Goal: Task Accomplishment & Management: Use online tool/utility

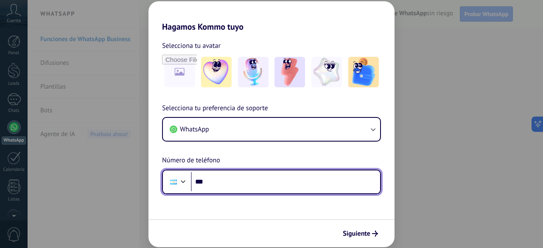
click at [275, 183] on input "***" at bounding box center [285, 182] width 189 height 20
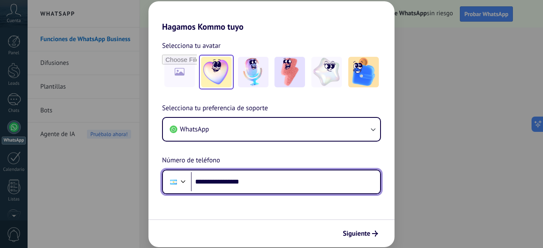
type input "**********"
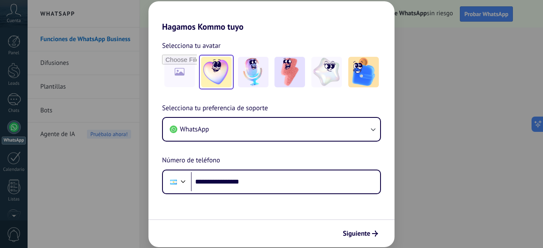
click at [217, 74] on img at bounding box center [216, 72] width 31 height 31
click at [361, 234] on span "Siguiente" at bounding box center [357, 234] width 28 height 6
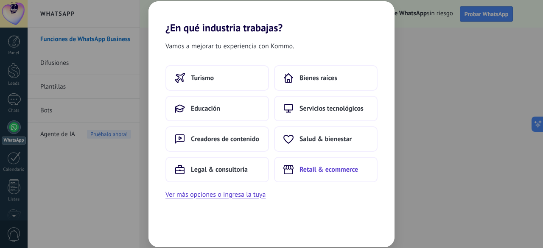
click at [316, 163] on button "Retail & ecommerce" at bounding box center [326, 169] width 104 height 25
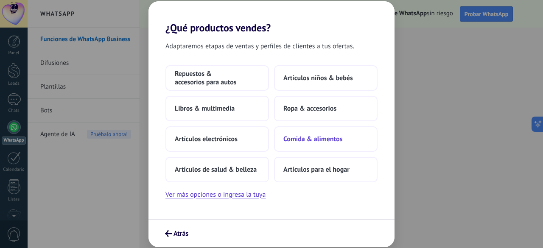
click at [306, 136] on span "Comida & alimentos" at bounding box center [313, 139] width 59 height 8
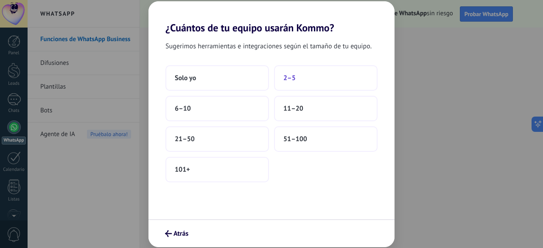
click at [286, 81] on span "2–5" at bounding box center [290, 78] width 12 height 8
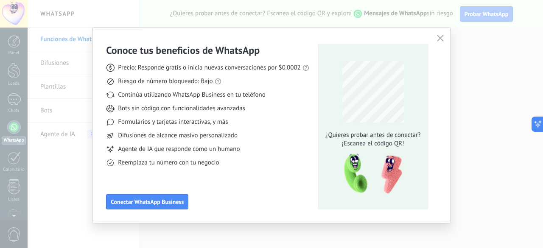
click at [440, 39] on use "button" at bounding box center [440, 38] width 6 height 6
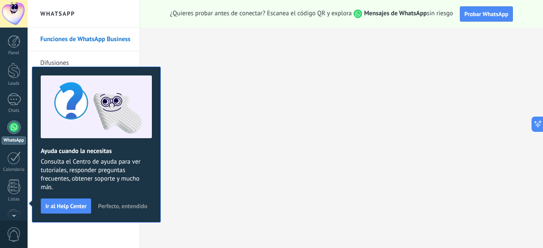
click at [14, 129] on div at bounding box center [14, 128] width 14 height 14
click at [111, 204] on span "Perfecto, entendido" at bounding box center [122, 206] width 49 height 6
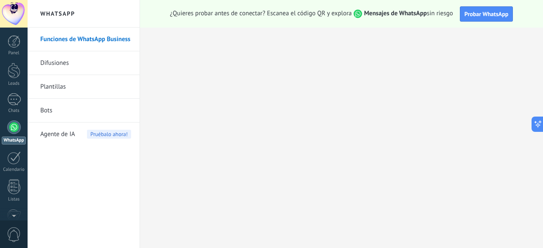
click at [77, 38] on link "Funciones de WhatsApp Business" at bounding box center [85, 40] width 91 height 24
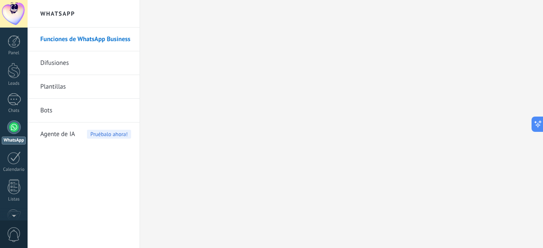
click at [74, 61] on link "Difusiones" at bounding box center [85, 63] width 91 height 24
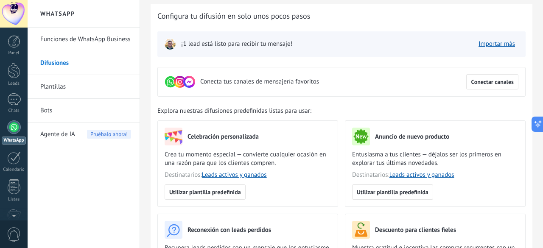
scroll to position [42, 0]
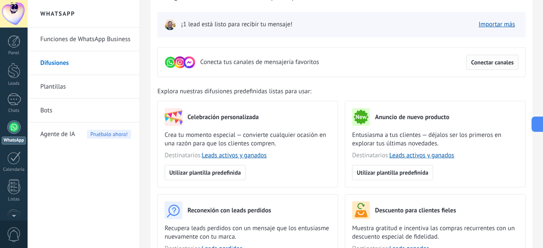
click at [502, 63] on span "Conectar canales" at bounding box center [492, 62] width 43 height 6
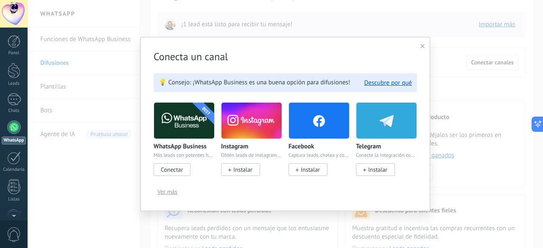
click at [173, 170] on span "Conectar" at bounding box center [172, 170] width 22 height 8
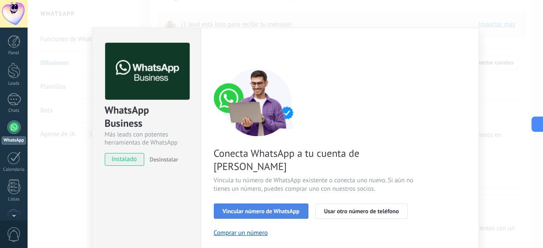
click at [281, 208] on span "Vincular número de WhatsApp" at bounding box center [261, 211] width 77 height 6
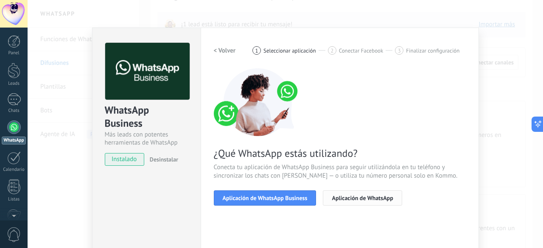
click at [363, 199] on span "Aplicación de WhatsApp" at bounding box center [362, 198] width 61 height 6
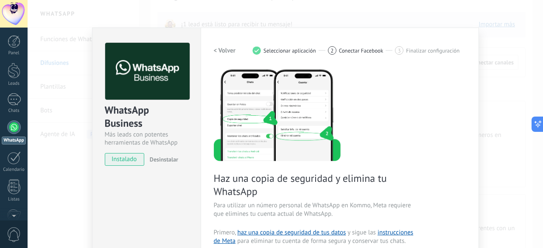
click at [221, 48] on h2 "< Volver" at bounding box center [225, 51] width 22 height 8
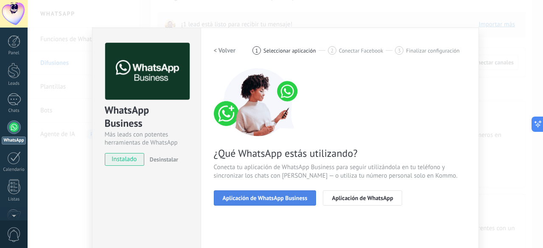
click at [276, 196] on span "Aplicación de WhatsApp Business" at bounding box center [265, 198] width 85 height 6
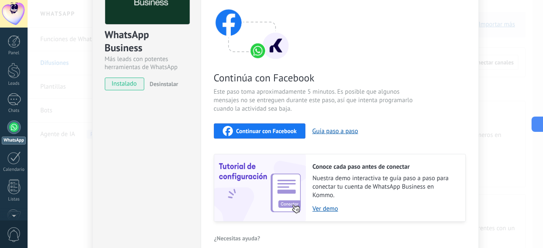
scroll to position [33, 0]
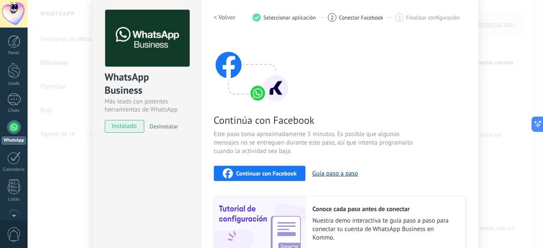
click at [327, 173] on button "Guía paso a paso" at bounding box center [335, 174] width 46 height 8
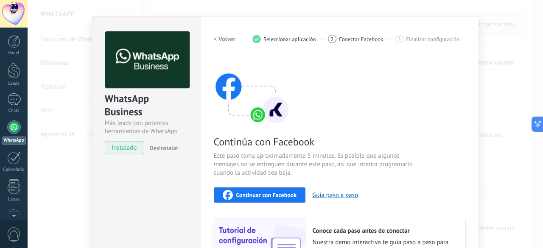
scroll to position [0, 0]
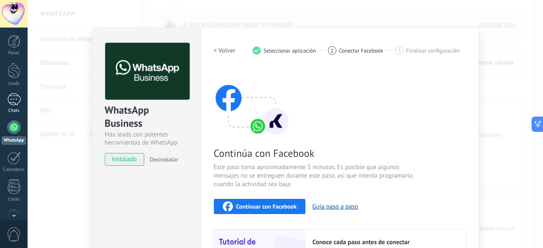
click at [13, 102] on div "1" at bounding box center [14, 99] width 14 height 12
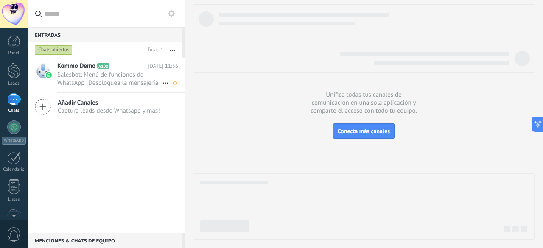
click at [124, 84] on span "Salesbot: Menú de funciones de WhatsApp ¡Desbloquea la mensajería mejorada en W…" at bounding box center [109, 79] width 105 height 16
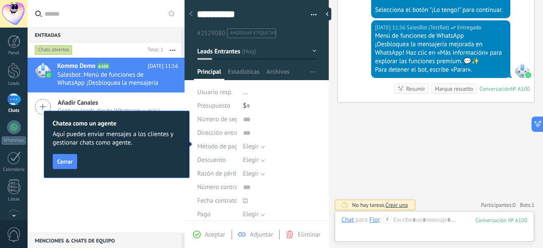
scroll to position [447, 0]
click at [63, 159] on span "Cerrar" at bounding box center [64, 162] width 15 height 6
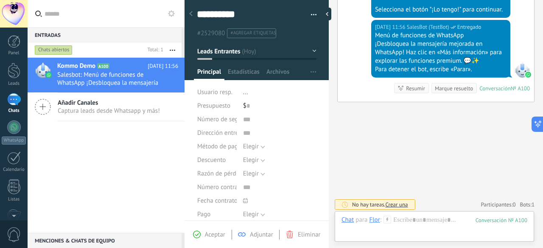
click at [46, 104] on icon at bounding box center [43, 107] width 16 height 16
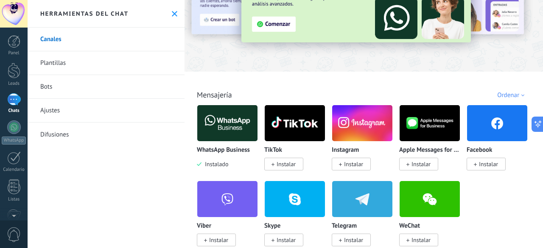
scroll to position [85, 0]
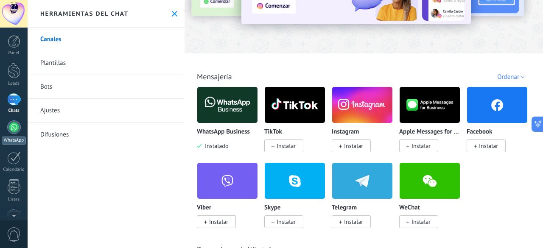
click at [14, 125] on div at bounding box center [14, 128] width 14 height 14
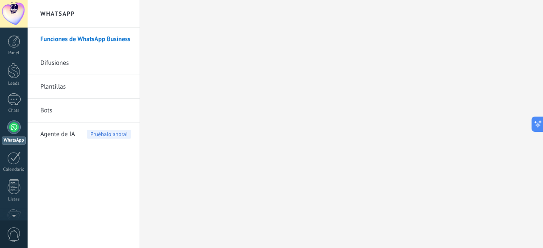
click at [72, 112] on link "Bots" at bounding box center [85, 111] width 91 height 24
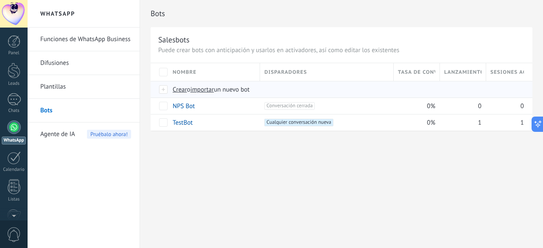
click at [165, 90] on div at bounding box center [163, 90] width 9 height 8
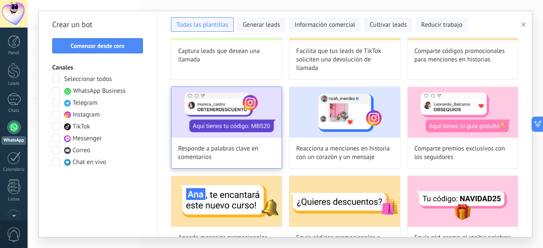
scroll to position [212, 0]
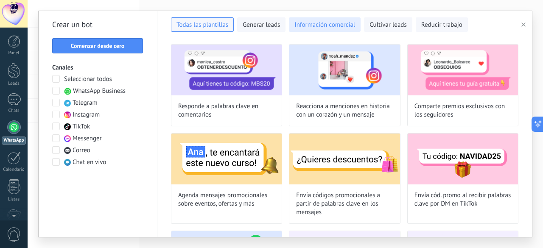
click at [314, 23] on span "Información comercial" at bounding box center [325, 25] width 61 height 8
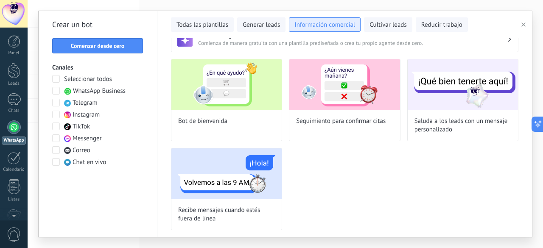
scroll to position [0, 0]
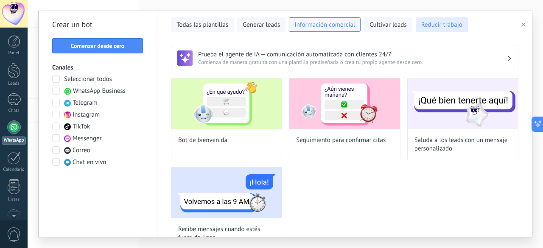
click at [435, 25] on span "Reducir trabajo" at bounding box center [441, 25] width 41 height 8
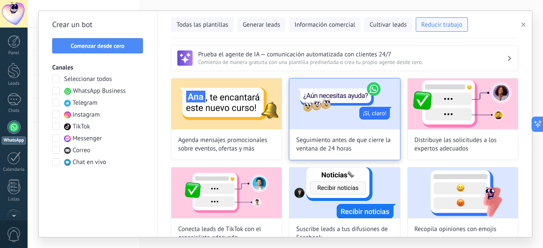
click at [324, 114] on img at bounding box center [344, 104] width 110 height 51
type input "**********"
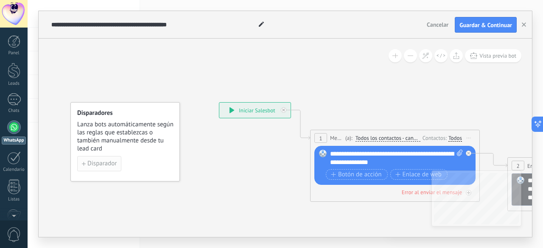
click at [99, 164] on span "Disparador" at bounding box center [101, 164] width 29 height 6
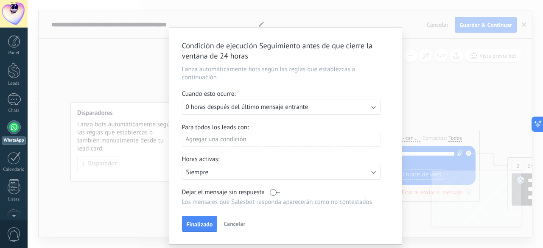
click at [216, 106] on span "0 horas después del último mensaje entrante" at bounding box center [247, 107] width 123 height 8
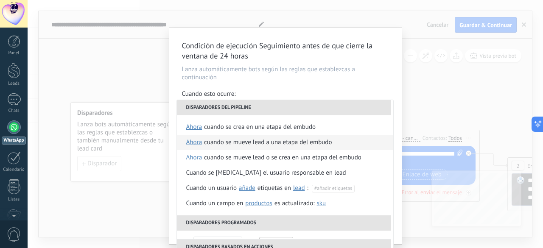
click at [252, 142] on div "Cuando se mueve lead a una etapa del embudo" at bounding box center [268, 142] width 128 height 15
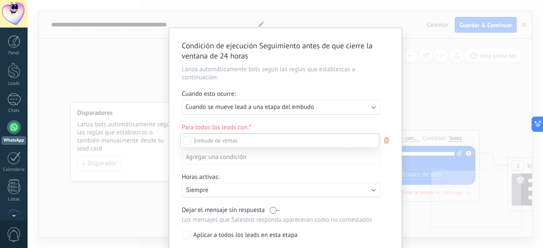
click at [0, 0] on div "Cualificado" at bounding box center [0, 0] width 0 height 0
click at [172, 195] on div at bounding box center [286, 124] width 516 height 248
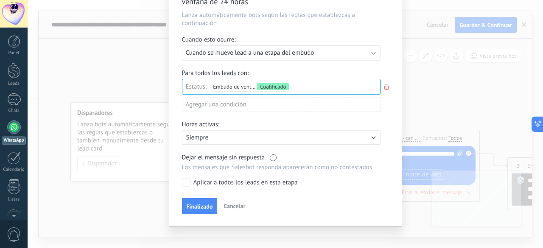
scroll to position [61, 0]
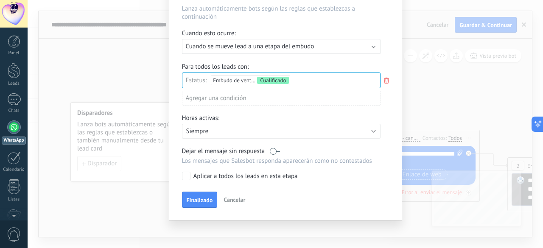
click at [259, 129] on p "Siempre" at bounding box center [260, 131] width 149 height 8
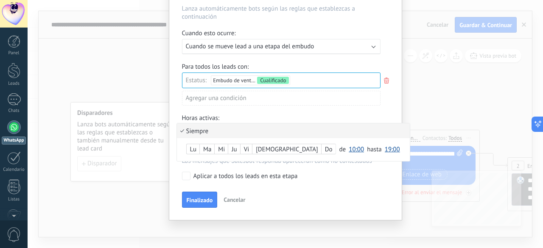
click at [194, 150] on div "Lu" at bounding box center [193, 150] width 13 height 12
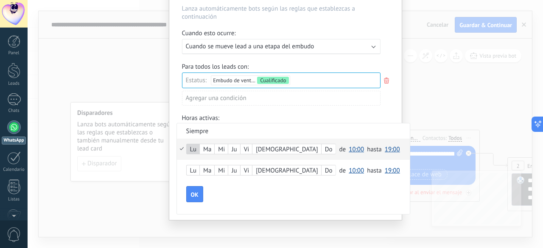
click at [208, 151] on div "Ma" at bounding box center [207, 150] width 14 height 12
click at [385, 146] on span "19:00" at bounding box center [392, 150] width 15 height 8
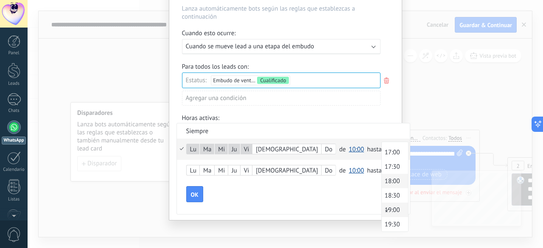
scroll to position [474, 0]
click at [382, 167] on span "17:00" at bounding box center [394, 166] width 24 height 8
click at [193, 193] on span "OK" at bounding box center [195, 195] width 8 height 6
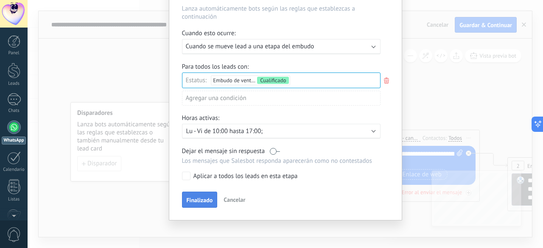
click at [195, 199] on span "Finalizado" at bounding box center [200, 200] width 26 height 6
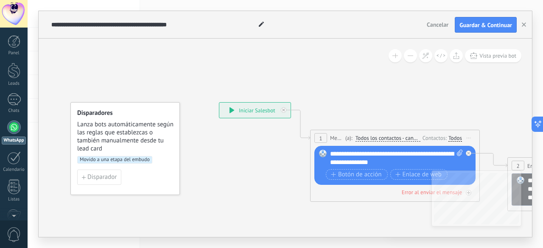
scroll to position [0, 0]
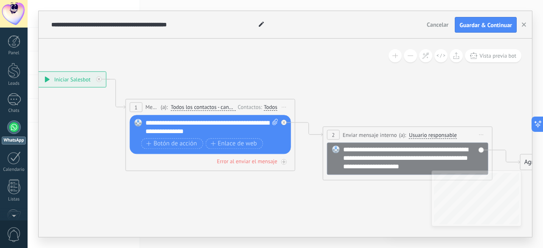
drag, startPoint x: 386, startPoint y: 218, endPoint x: 202, endPoint y: 187, distance: 187.1
click at [202, 187] on icon at bounding box center [300, 126] width 957 height 533
click at [182, 142] on span "Botón de acción" at bounding box center [171, 143] width 51 height 7
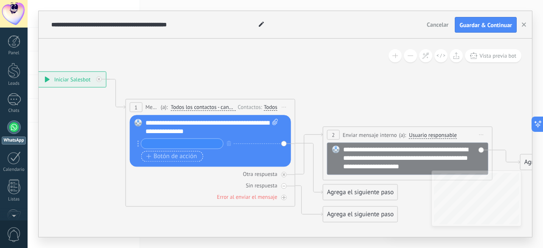
click at [182, 142] on input "text" at bounding box center [182, 144] width 82 height 10
type input "**"
click at [180, 157] on span "Botón de acción" at bounding box center [171, 156] width 51 height 7
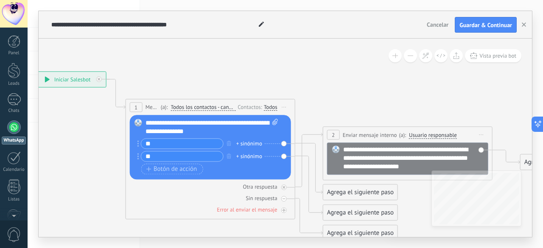
type input "**"
click at [93, 171] on icon at bounding box center [300, 164] width 957 height 609
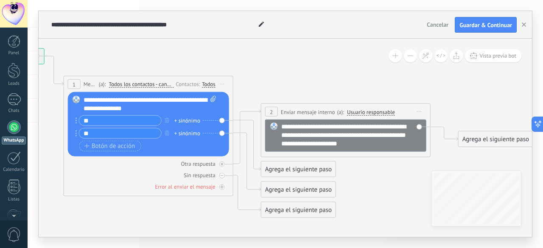
drag, startPoint x: 382, startPoint y: 102, endPoint x: 320, endPoint y: 79, distance: 66.2
click at [320, 79] on icon at bounding box center [238, 140] width 957 height 609
click at [288, 171] on div "Agrega el siguiente paso" at bounding box center [298, 170] width 74 height 14
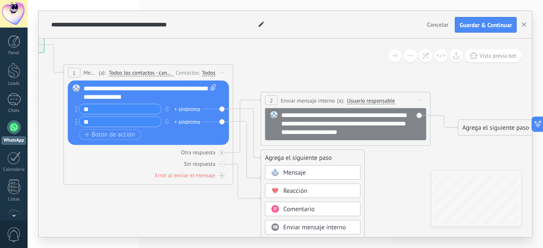
click at [298, 172] on span "Mensaje" at bounding box center [295, 173] width 22 height 8
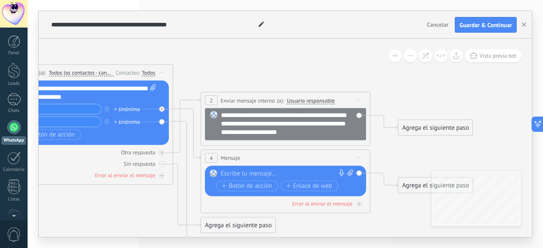
click at [260, 174] on div at bounding box center [284, 174] width 126 height 8
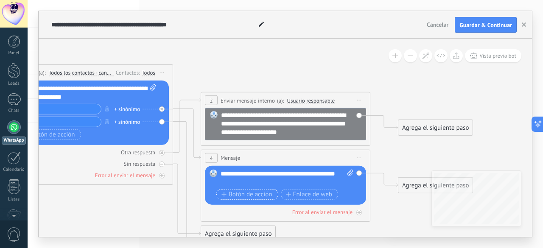
click at [250, 195] on span "Botón de acción" at bounding box center [247, 194] width 51 height 7
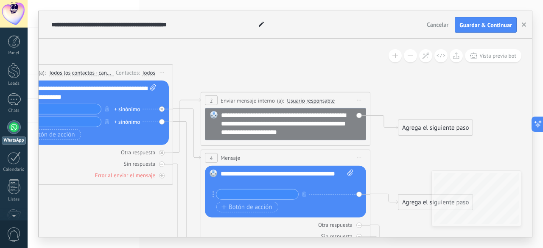
click at [252, 196] on input "text" at bounding box center [257, 195] width 82 height 10
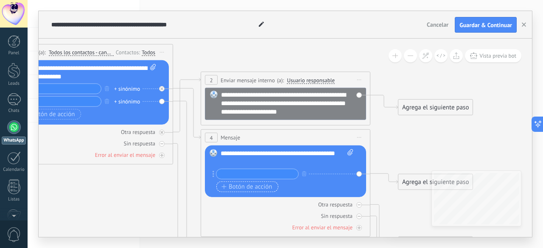
click at [256, 186] on span "Botón de acción" at bounding box center [247, 187] width 51 height 7
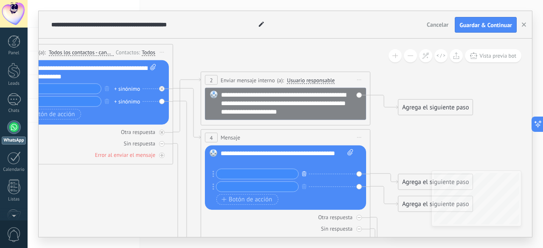
click at [304, 174] on icon "button" at bounding box center [304, 173] width 4 height 5
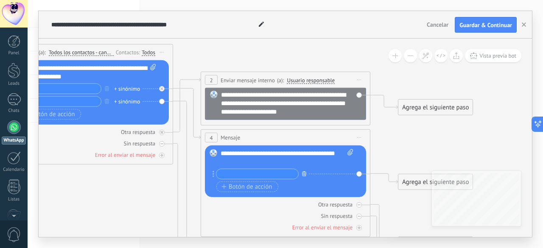
click at [304, 174] on icon "button" at bounding box center [304, 173] width 4 height 5
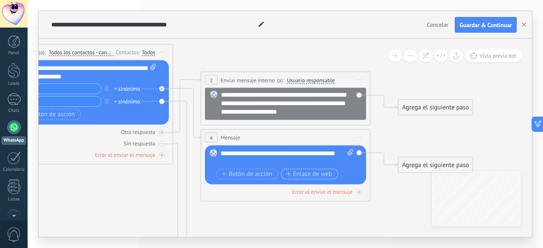
click at [302, 174] on span "Enlace de web" at bounding box center [309, 174] width 46 height 7
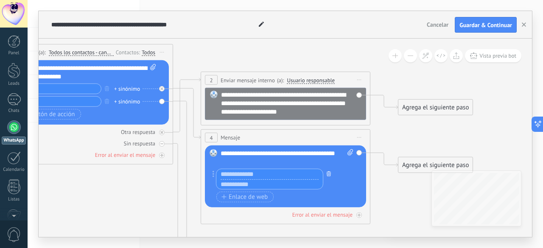
click at [328, 173] on icon "button" at bounding box center [329, 173] width 4 height 5
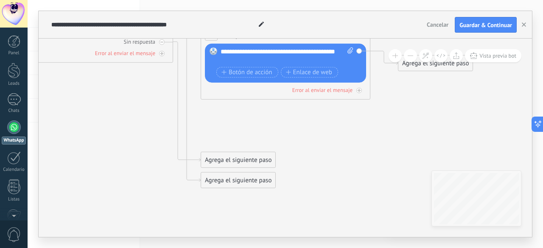
click at [225, 182] on div "Agrega el siguiente paso" at bounding box center [238, 181] width 74 height 14
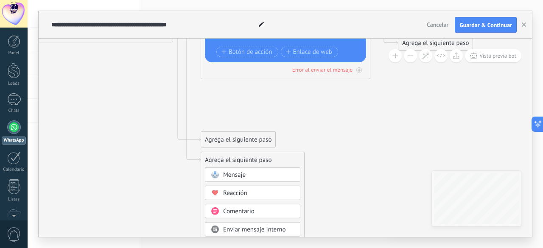
click at [247, 190] on div "Reacción" at bounding box center [258, 193] width 71 height 8
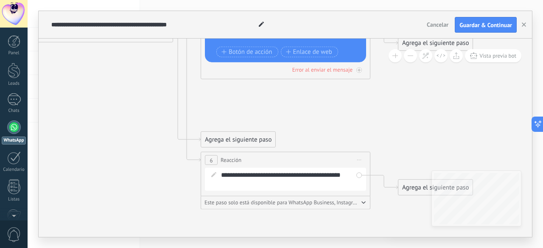
click at [214, 174] on icon at bounding box center [213, 174] width 5 height 5
click at [212, 174] on icon at bounding box center [213, 174] width 5 height 5
click at [313, 202] on span "Este paso solo está disponible para WhatsApp Business, Instagram y Telegram" at bounding box center [282, 202] width 155 height 6
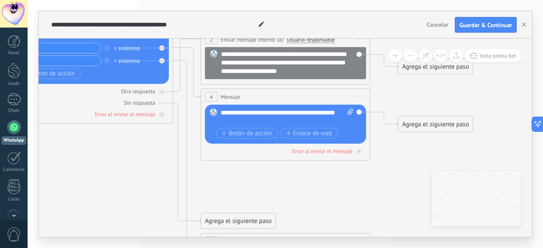
click at [233, 219] on div "Agrega el siguiente paso" at bounding box center [238, 221] width 74 height 14
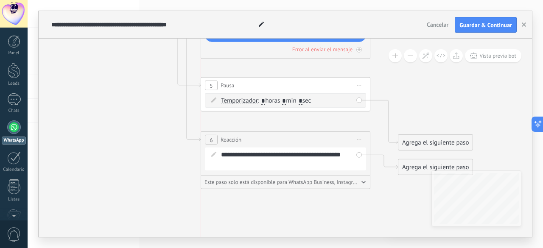
drag, startPoint x: 273, startPoint y: 121, endPoint x: 272, endPoint y: 87, distance: 33.6
click at [272, 87] on div "5 Pausa ***** Iniciar vista previa aquí Cambiar nombre Duplicar [GEOGRAPHIC_DAT…" at bounding box center [285, 86] width 169 height 16
click at [211, 99] on icon at bounding box center [213, 100] width 5 height 5
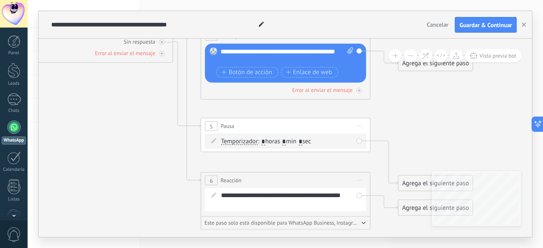
click at [311, 142] on span ": * horas * min * sec" at bounding box center [284, 142] width 53 height 8
click at [225, 141] on span "Temporizador" at bounding box center [239, 141] width 37 height 7
click at [225, 141] on button "Temporizador" at bounding box center [270, 141] width 106 height 15
click at [300, 142] on span "Temporizador" at bounding box center [263, 142] width 103 height 8
click at [247, 140] on span "Temporizador" at bounding box center [239, 141] width 37 height 7
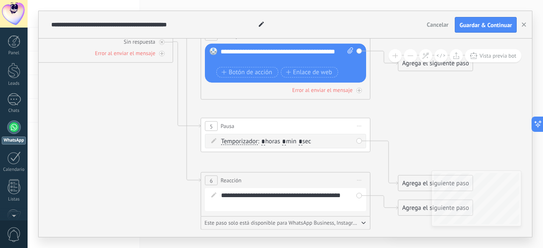
click at [247, 140] on button "Temporizador" at bounding box center [270, 141] width 106 height 15
click at [219, 140] on span "Temporizador" at bounding box center [263, 142] width 103 height 8
click at [214, 140] on icon at bounding box center [213, 140] width 5 height 5
click at [286, 142] on input "*" at bounding box center [284, 142] width 4 height 7
click at [286, 144] on input "*" at bounding box center [284, 142] width 4 height 7
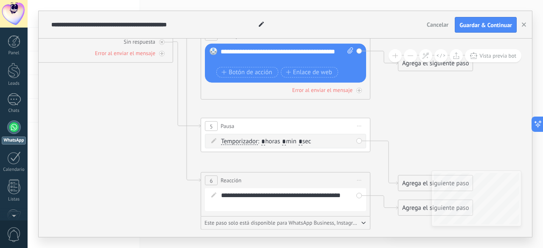
click at [286, 142] on input "*" at bounding box center [284, 142] width 4 height 7
click at [263, 140] on input "*" at bounding box center [263, 142] width 4 height 7
type input "*"
click at [286, 141] on input "*" at bounding box center [284, 142] width 4 height 7
type input "*"
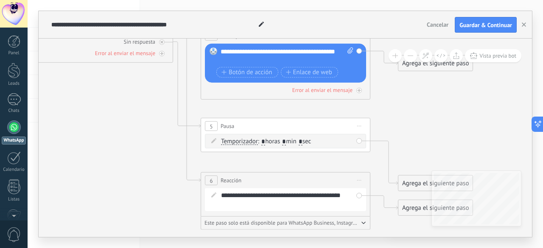
click at [409, 185] on div "Agrega el siguiente paso" at bounding box center [436, 184] width 74 height 14
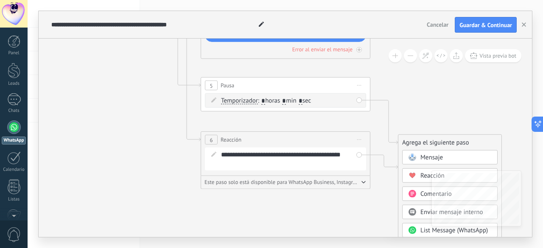
click at [421, 178] on span "Reacción" at bounding box center [433, 176] width 24 height 8
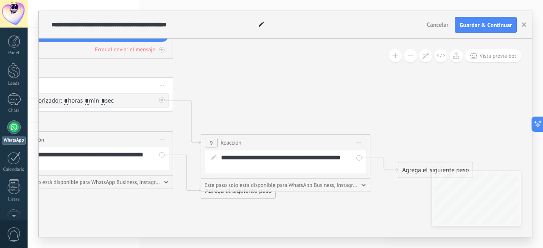
click at [340, 210] on icon at bounding box center [80, 37] width 1154 height 750
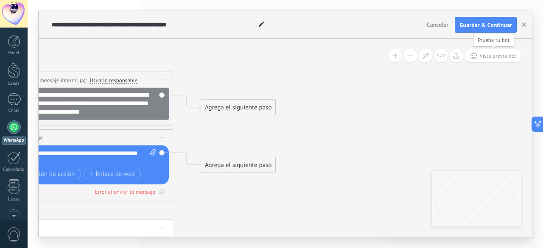
click at [499, 56] on span "Vista previa bot" at bounding box center [498, 55] width 37 height 7
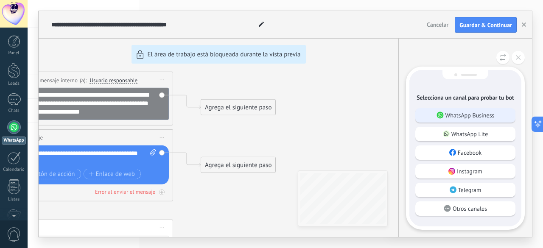
click at [481, 117] on p "WhatsApp Business" at bounding box center [470, 116] width 49 height 8
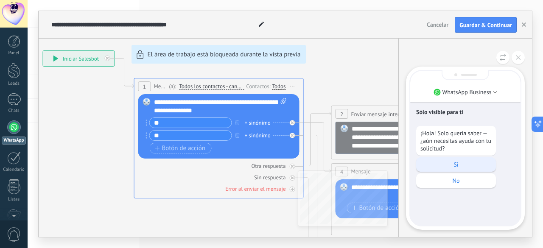
click at [465, 165] on p "Si" at bounding box center [456, 165] width 71 height 8
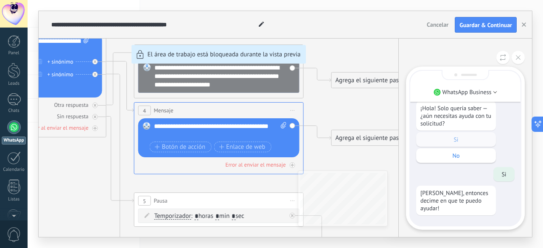
click at [194, 148] on div "**********" at bounding box center [286, 124] width 494 height 226
click at [519, 57] on icon at bounding box center [518, 57] width 5 height 5
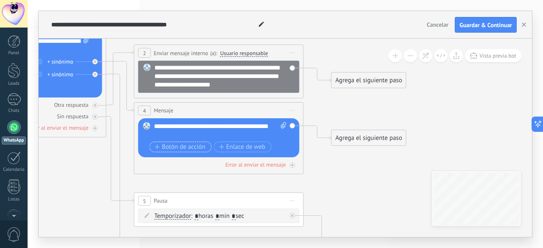
click at [171, 147] on span "Botón de acción" at bounding box center [180, 147] width 51 height 7
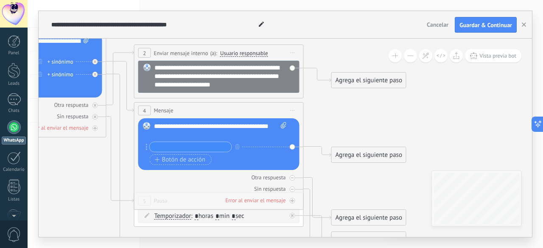
click at [172, 147] on input "text" at bounding box center [191, 147] width 82 height 10
click at [219, 147] on input "**********" at bounding box center [191, 147] width 82 height 10
type input "**********"
click at [191, 159] on span "Botón de acción" at bounding box center [180, 160] width 51 height 7
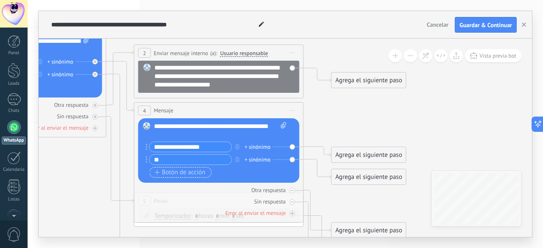
type input "*"
type input "**********"
drag, startPoint x: 177, startPoint y: 135, endPoint x: 216, endPoint y: 129, distance: 39.6
click at [216, 129] on div "**********" at bounding box center [220, 130] width 133 height 17
click at [221, 129] on div "**********" at bounding box center [220, 130] width 133 height 17
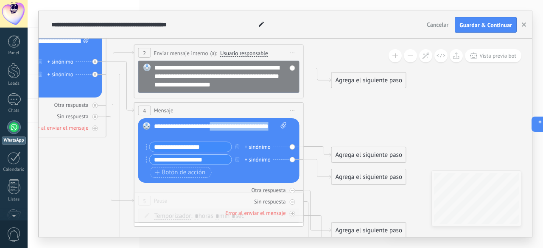
click at [232, 128] on div "**********" at bounding box center [220, 130] width 133 height 17
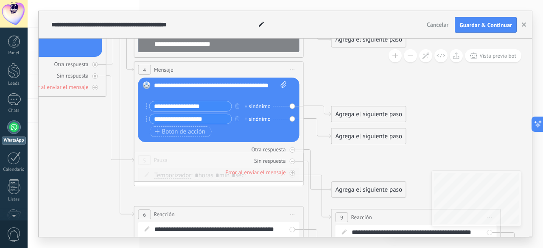
click at [355, 113] on div "Agrega el siguiente paso" at bounding box center [369, 114] width 74 height 14
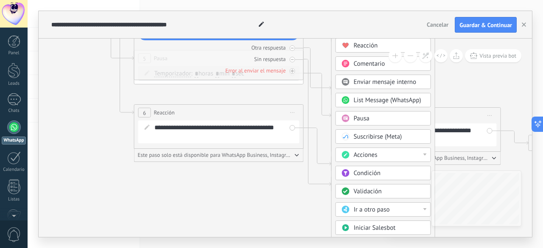
click at [399, 152] on div "Acciones" at bounding box center [389, 155] width 71 height 8
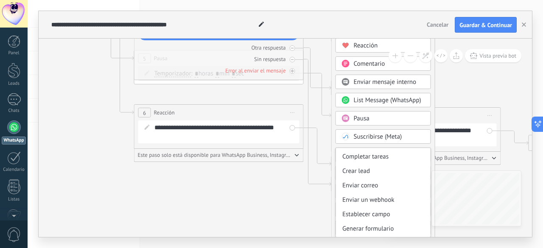
scroll to position [112, 0]
click at [433, 95] on div "Agrega el siguiente paso Mensaje Mensaje Mensaje Reacción Comentario Enviar men…" at bounding box center [383, 160] width 104 height 312
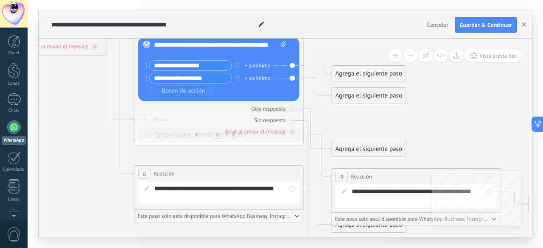
click at [387, 74] on div "Agrega el siguiente paso" at bounding box center [369, 74] width 74 height 14
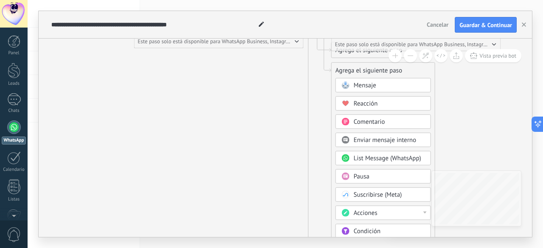
click at [427, 211] on div "Acciones" at bounding box center [383, 213] width 95 height 14
click at [357, 229] on div "Crear lead" at bounding box center [383, 234] width 95 height 14
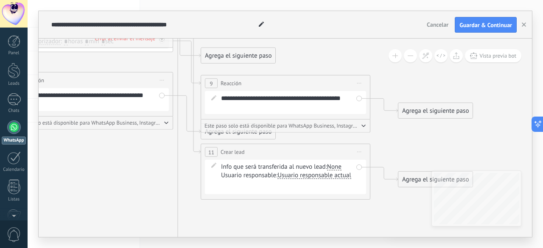
click at [361, 151] on span "Iniciar vista previa aquí Cambiar nombre Duplicar [GEOGRAPHIC_DATA]" at bounding box center [360, 152] width 14 height 12
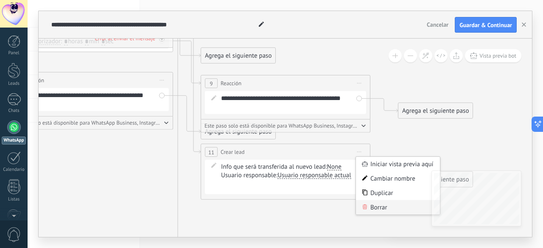
click at [379, 207] on div "Borrar" at bounding box center [398, 207] width 84 height 14
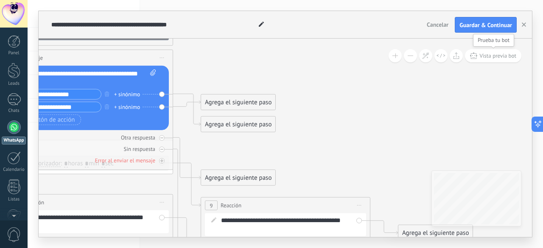
click at [494, 62] on button "Vista previa bot" at bounding box center [493, 55] width 56 height 13
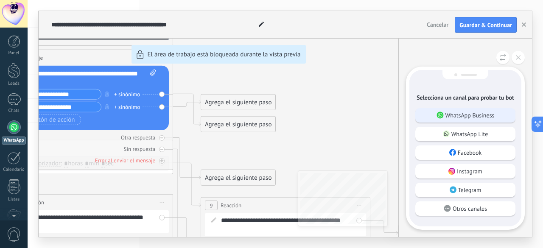
click at [494, 116] on p "WhatsApp Business" at bounding box center [470, 116] width 49 height 8
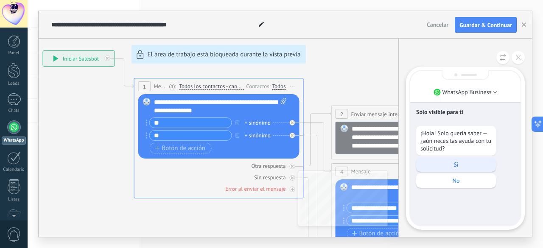
click at [468, 165] on p "Si" at bounding box center [456, 165] width 71 height 8
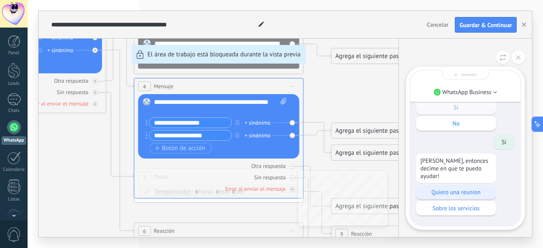
click at [478, 194] on p "Quiero una reunion" at bounding box center [456, 192] width 71 height 8
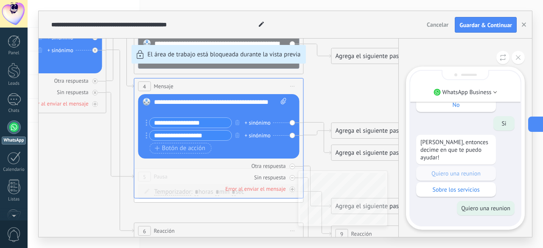
click at [542, 123] on icon at bounding box center [544, 124] width 6 height 6
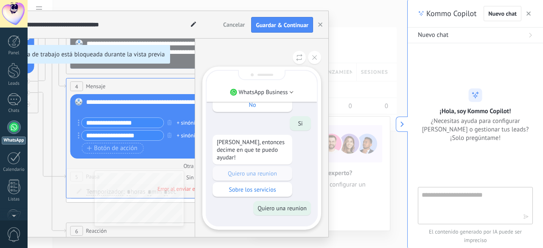
type textarea "**********"
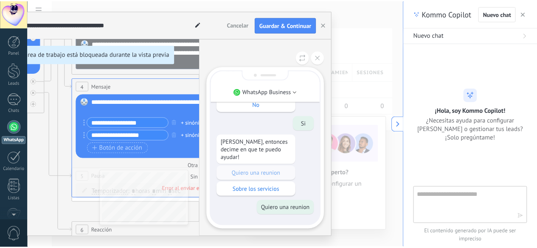
scroll to position [13, 0]
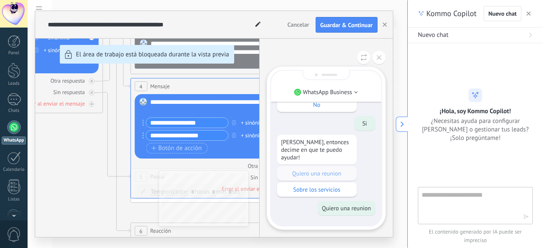
click at [531, 12] on icon "button" at bounding box center [529, 13] width 4 height 4
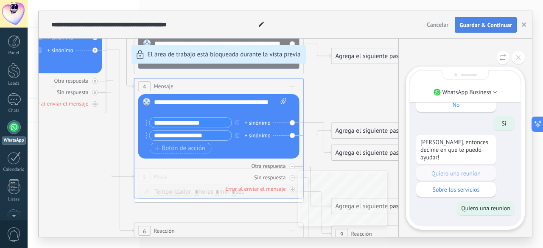
click at [470, 22] on span "Guardar & Continuar" at bounding box center [486, 25] width 53 height 6
click at [506, 25] on div "Guardar" at bounding box center [502, 25] width 20 height 6
click at [526, 23] on button "button" at bounding box center [524, 25] width 13 height 16
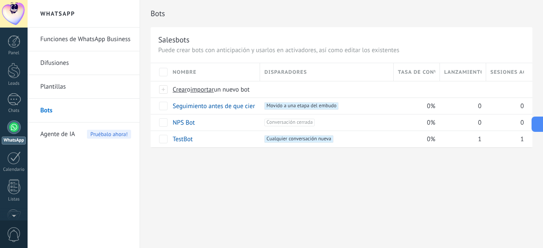
click at [75, 117] on link "Bots" at bounding box center [85, 111] width 91 height 24
click at [68, 85] on link "Plantillas" at bounding box center [85, 87] width 91 height 24
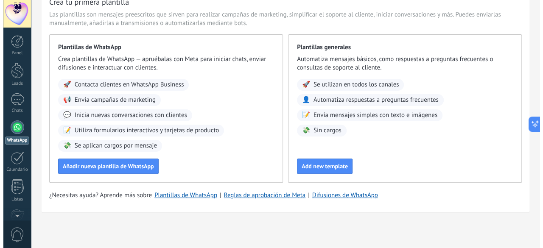
scroll to position [46, 0]
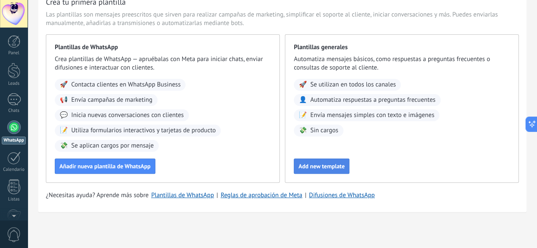
click at [345, 166] on span "Add new template" at bounding box center [321, 166] width 46 height 6
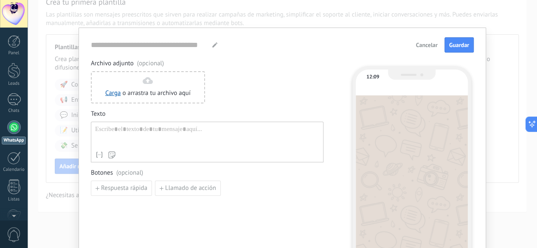
type input "**********"
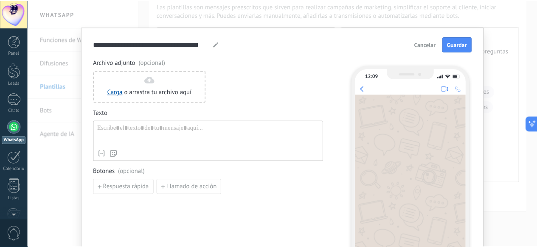
scroll to position [0, 0]
click at [429, 42] on span "Cancelar" at bounding box center [430, 45] width 22 height 6
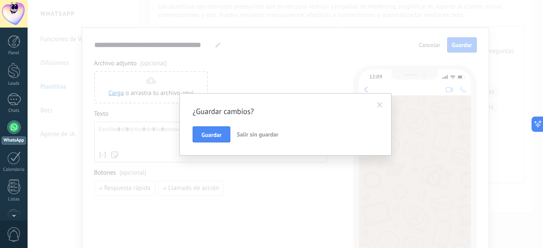
click at [254, 135] on span "Salir sin guardar" at bounding box center [258, 135] width 42 height 8
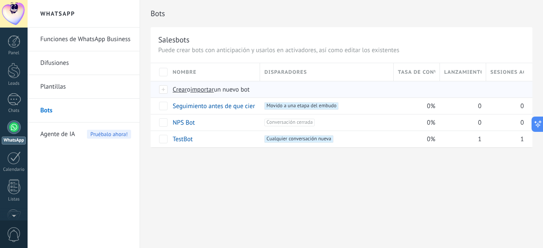
click at [182, 90] on span "Crear" at bounding box center [180, 90] width 14 height 8
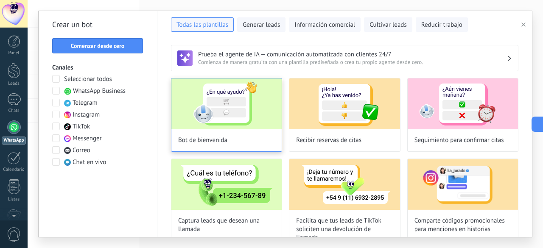
click at [259, 112] on img at bounding box center [226, 104] width 110 height 51
type input "**********"
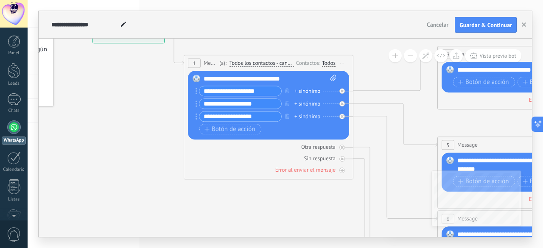
drag, startPoint x: 250, startPoint y: 175, endPoint x: 127, endPoint y: 107, distance: 139.8
click at [127, 107] on icon at bounding box center [541, 239] width 1323 height 848
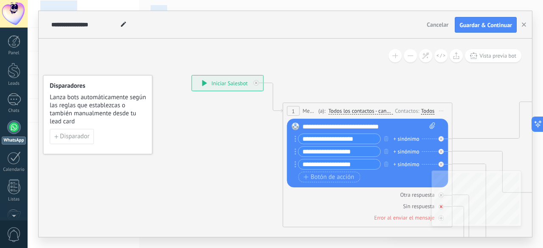
drag, startPoint x: 296, startPoint y: 220, endPoint x: 427, endPoint y: 207, distance: 131.4
click at [396, 248] on html ".abccls-1,.abccls-2{fill-rule:evenodd}.abccls-2{fill:#fff} .abfcls-1{fill:none}…" at bounding box center [271, 124] width 543 height 248
click at [527, 23] on button "button" at bounding box center [524, 25] width 13 height 16
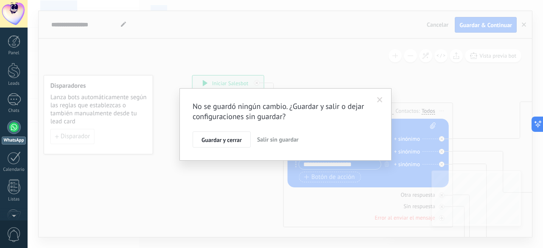
click at [278, 137] on span "Salir sin guardar" at bounding box center [278, 140] width 42 height 8
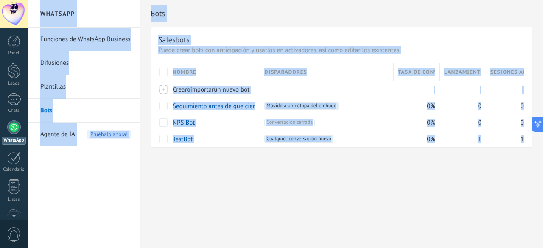
click at [280, 206] on div "Bots Salesbots Puede crear bots con anticipación y usarlos en activadores, así …" at bounding box center [341, 124] width 403 height 248
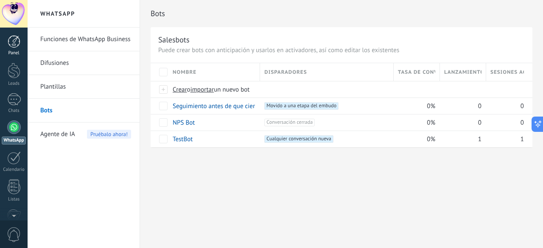
click at [16, 36] on div at bounding box center [14, 41] width 13 height 13
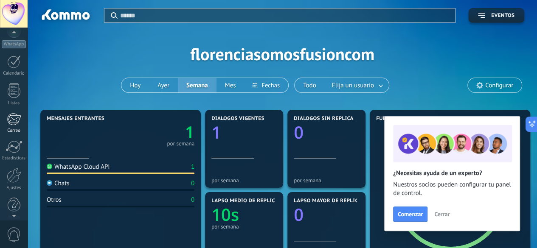
scroll to position [104, 0]
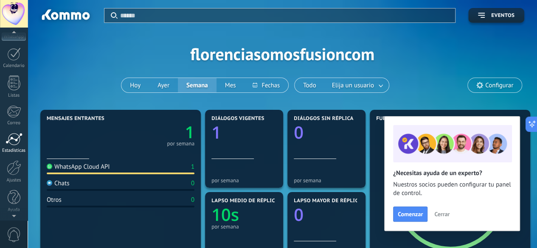
click at [10, 144] on div at bounding box center [14, 139] width 17 height 13
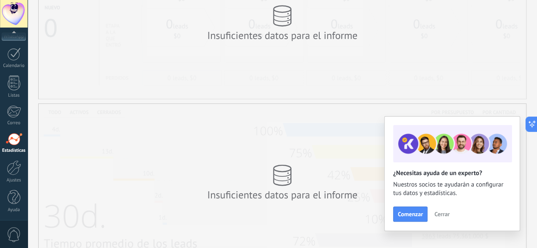
scroll to position [85, 0]
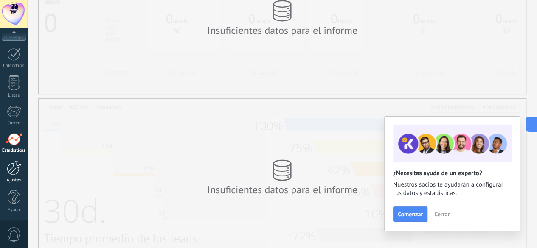
click at [12, 164] on div at bounding box center [14, 167] width 14 height 15
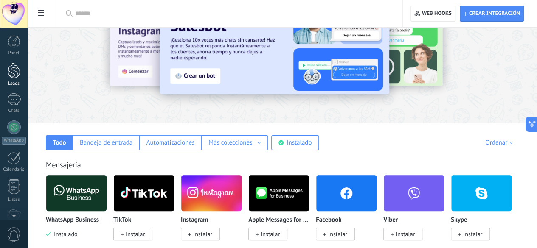
click at [12, 71] on div at bounding box center [14, 71] width 13 height 16
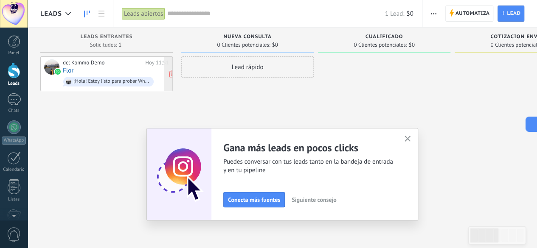
click at [67, 69] on link "Flor" at bounding box center [68, 70] width 11 height 7
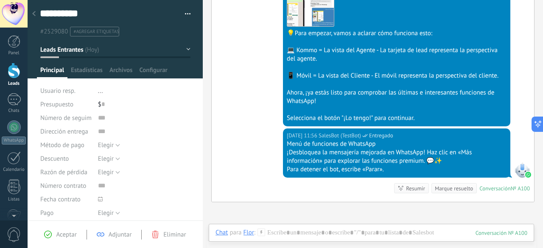
scroll to position [397, 0]
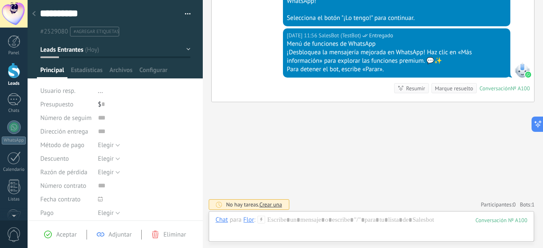
click at [35, 14] on icon at bounding box center [33, 13] width 3 height 5
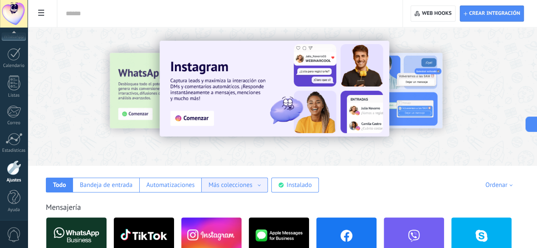
click at [261, 184] on div "Más colecciones" at bounding box center [234, 185] width 52 height 8
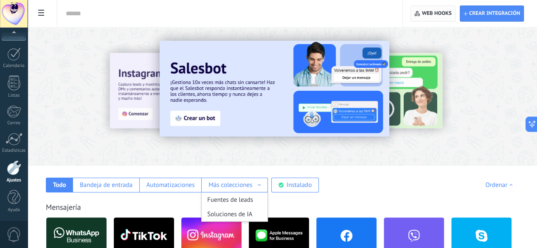
click at [422, 14] on span "Web hooks 0" at bounding box center [437, 13] width 30 height 7
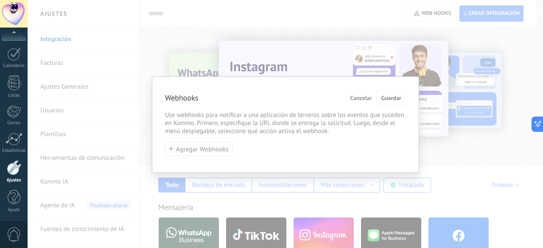
click at [356, 95] on span "Cancelar" at bounding box center [362, 98] width 22 height 6
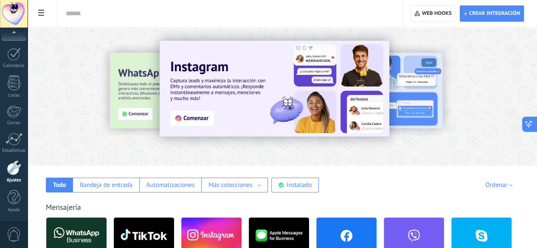
click at [530, 124] on icon at bounding box center [528, 124] width 9 height 9
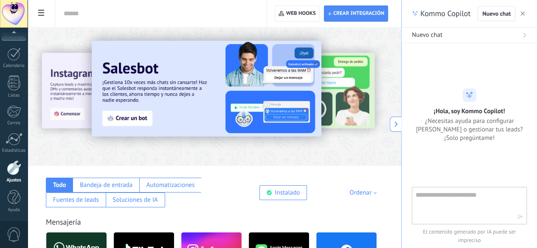
type textarea "**********"
click at [487, 198] on textarea at bounding box center [462, 205] width 95 height 31
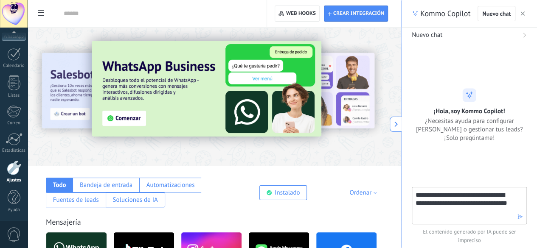
type textarea "**********"
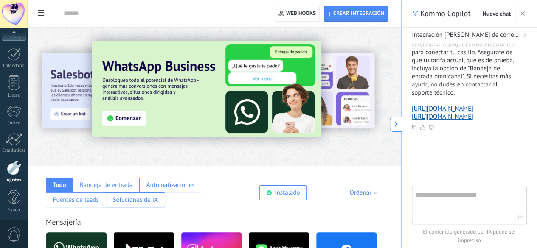
scroll to position [47, 0]
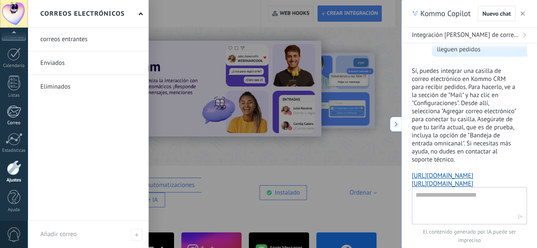
click at [17, 113] on div at bounding box center [14, 111] width 14 height 13
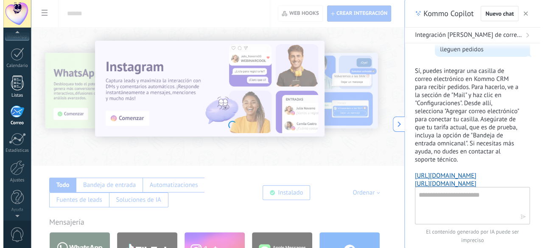
scroll to position [82, 0]
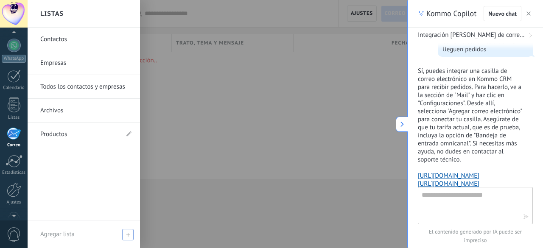
click at [126, 237] on span at bounding box center [127, 234] width 11 height 11
click at [127, 133] on li "Productos" at bounding box center [84, 134] width 112 height 23
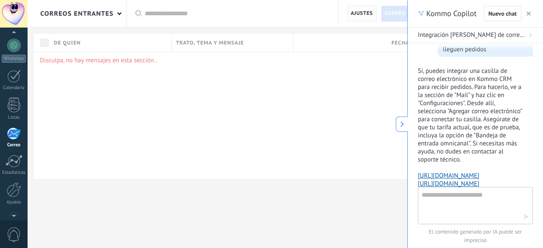
click at [365, 11] on span "Ajustes" at bounding box center [362, 13] width 22 height 15
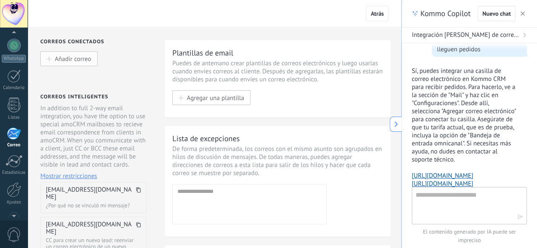
click at [65, 61] on span "Añadir correo" at bounding box center [73, 58] width 36 height 7
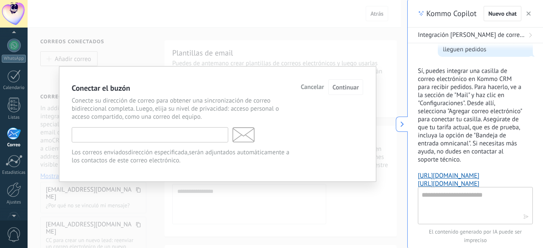
click at [143, 137] on input "text" at bounding box center [150, 134] width 157 height 15
click at [311, 89] on span "Cancelar" at bounding box center [312, 87] width 23 height 6
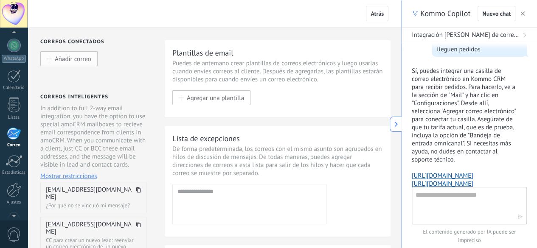
click at [75, 60] on span "Añadir correo" at bounding box center [73, 58] width 36 height 7
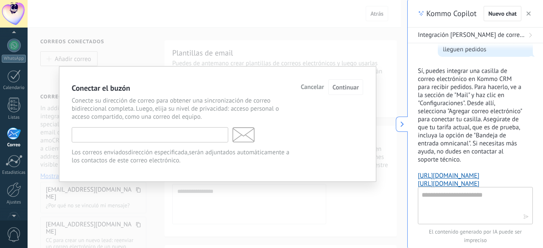
click at [121, 136] on input "text" at bounding box center [150, 134] width 157 height 15
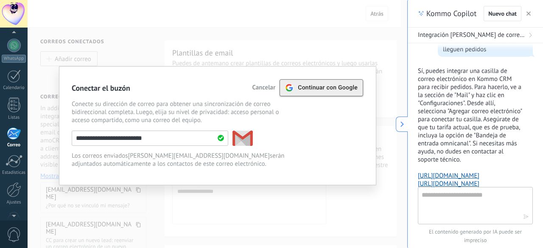
type input "**********"
click at [344, 89] on span "Continuar con Google" at bounding box center [328, 87] width 60 height 7
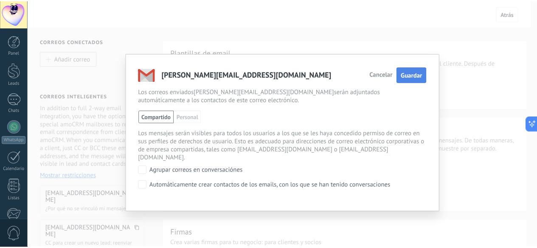
scroll to position [151, 0]
click at [424, 76] on span "Guardar" at bounding box center [416, 75] width 22 height 8
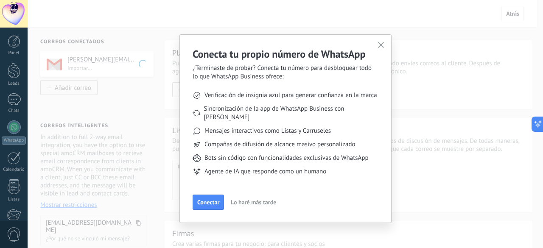
click at [255, 199] on span "Lo haré más tarde" at bounding box center [253, 202] width 45 height 6
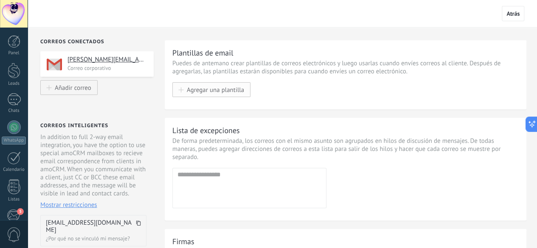
click at [225, 93] on span "Agregar una plantilla" at bounding box center [215, 89] width 57 height 7
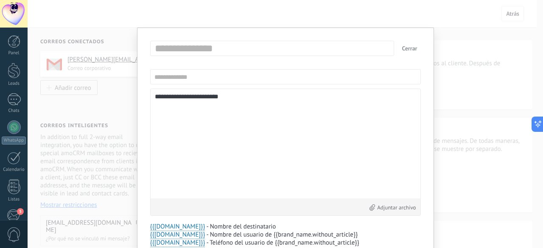
click at [408, 48] on button "Cerrar" at bounding box center [410, 48] width 22 height 15
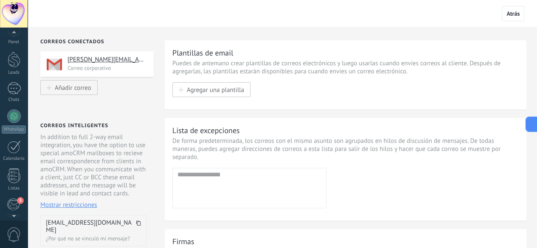
scroll to position [51, 0]
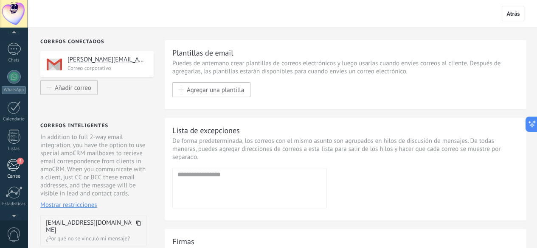
click at [11, 166] on div "5" at bounding box center [14, 165] width 14 height 13
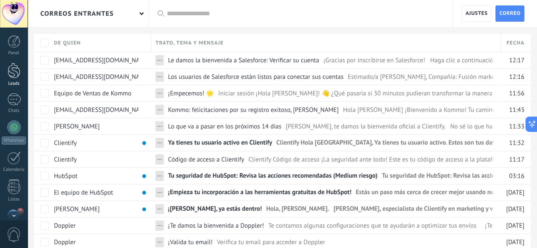
click at [14, 72] on div at bounding box center [14, 71] width 13 height 16
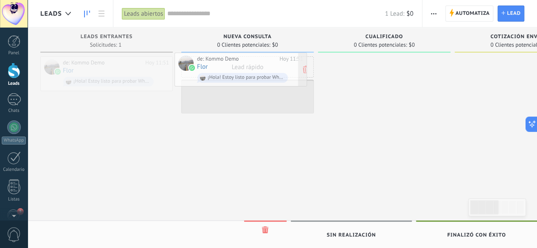
drag, startPoint x: 120, startPoint y: 76, endPoint x: 255, endPoint y: 72, distance: 134.6
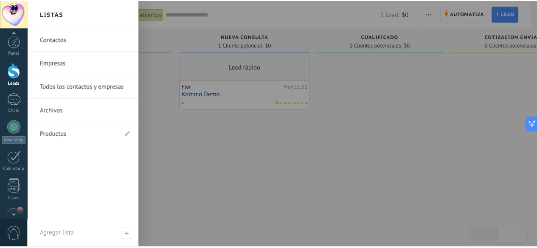
scroll to position [85, 0]
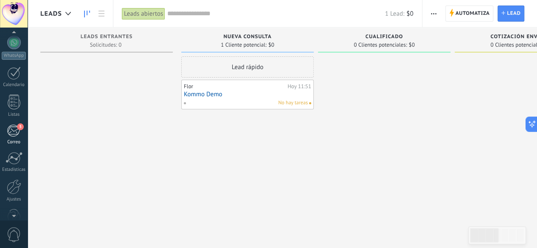
click at [13, 129] on div "5" at bounding box center [14, 130] width 14 height 13
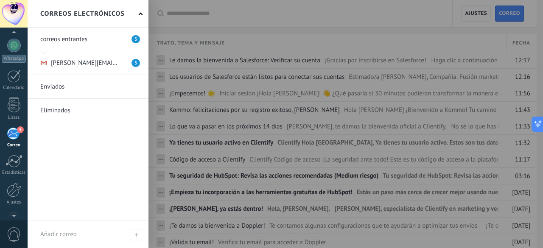
click at [62, 37] on link at bounding box center [88, 39] width 121 height 23
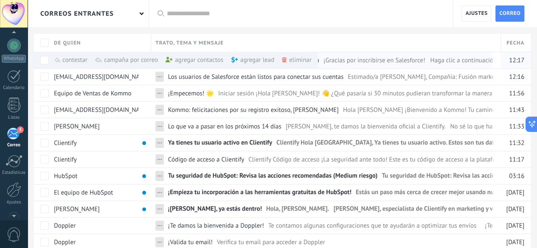
click at [247, 57] on div "agregar lead màs" at bounding box center [267, 60] width 72 height 17
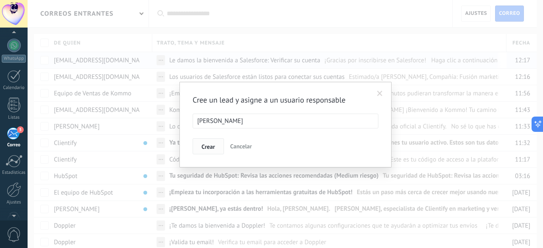
click at [210, 147] on span "Crear" at bounding box center [209, 147] width 14 height 6
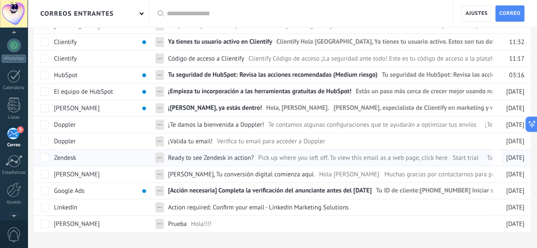
scroll to position [138, 0]
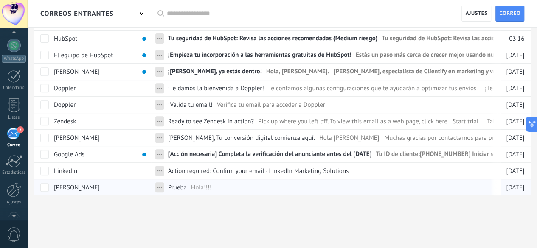
click at [160, 185] on span "..." at bounding box center [159, 186] width 5 height 8
click at [199, 207] on div at bounding box center [282, 210] width 509 height 28
click at [159, 185] on span "..." at bounding box center [159, 186] width 5 height 8
drag, startPoint x: 317, startPoint y: 202, endPoint x: 277, endPoint y: 200, distance: 39.9
click at [317, 202] on div "Crear Cancelar" at bounding box center [255, 190] width 212 height 26
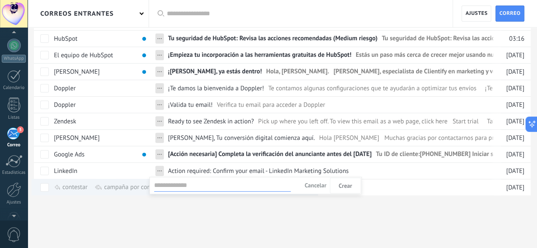
click at [86, 204] on div at bounding box center [282, 210] width 509 height 28
click at [261, 185] on div "agregar lead màs" at bounding box center [267, 187] width 72 height 17
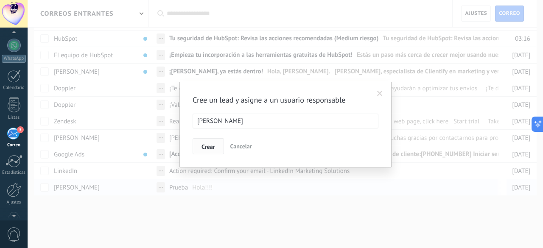
click at [207, 146] on span "Crear" at bounding box center [209, 147] width 14 height 6
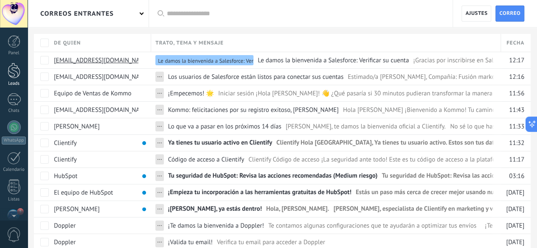
click at [14, 74] on div at bounding box center [14, 71] width 13 height 16
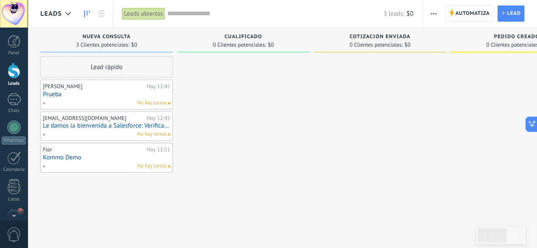
click at [98, 92] on link "Prueba" at bounding box center [106, 94] width 127 height 7
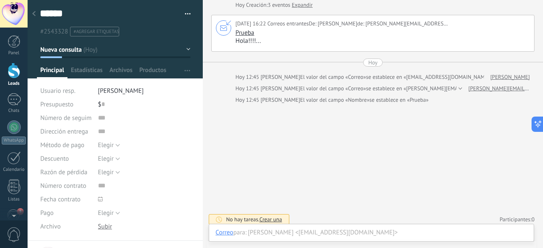
scroll to position [49, 0]
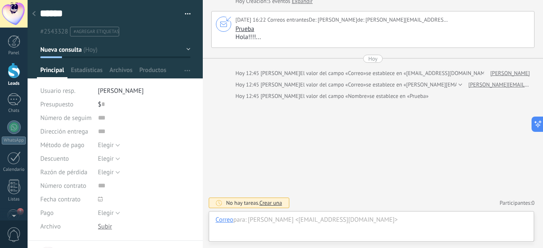
click at [270, 201] on span "Crear una" at bounding box center [270, 202] width 22 height 7
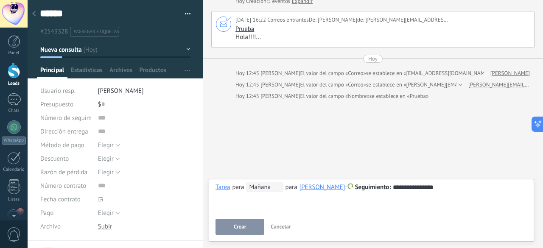
click at [230, 227] on button "Crear" at bounding box center [240, 227] width 49 height 16
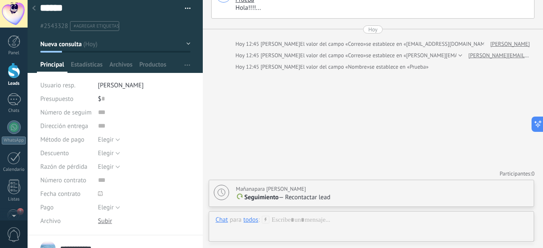
scroll to position [0, 0]
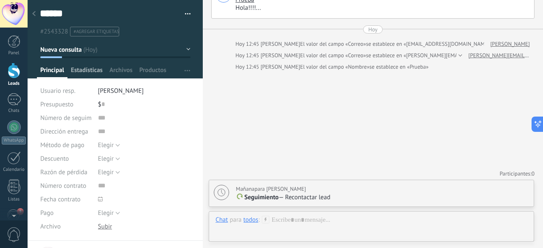
click at [81, 70] on span "Estadísticas" at bounding box center [87, 72] width 32 height 12
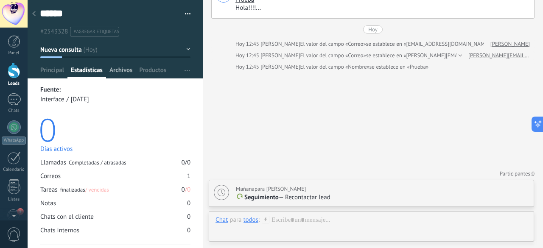
click at [118, 69] on span "Archivos" at bounding box center [120, 72] width 23 height 12
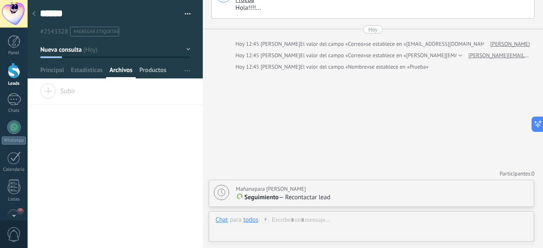
click at [162, 71] on span "Productos" at bounding box center [152, 72] width 27 height 12
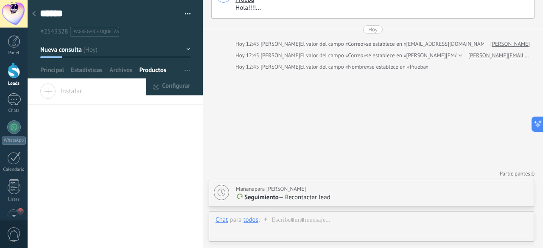
click at [185, 72] on span "button" at bounding box center [188, 70] width 6 height 16
click at [175, 89] on span "Configurar" at bounding box center [176, 87] width 28 height 17
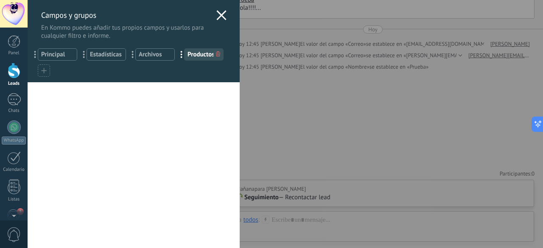
click at [59, 55] on span "Principal" at bounding box center [57, 55] width 33 height 8
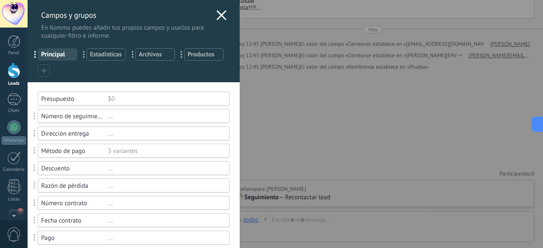
click at [220, 15] on icon at bounding box center [221, 15] width 10 height 10
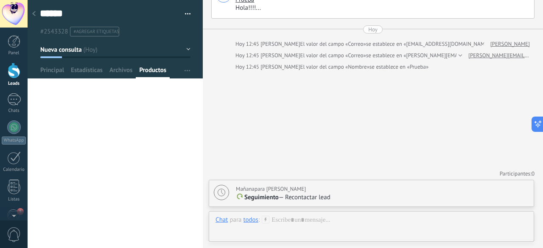
click at [15, 77] on div at bounding box center [14, 71] width 13 height 16
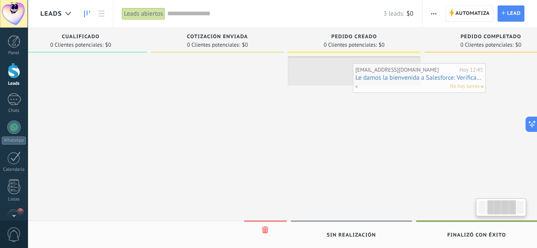
scroll to position [0, 172]
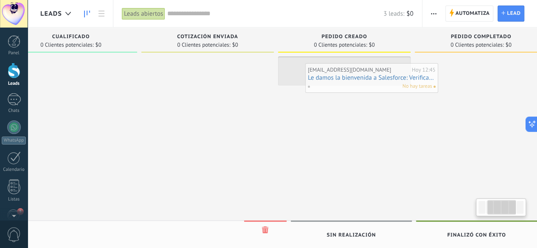
drag, startPoint x: 93, startPoint y: 126, endPoint x: 357, endPoint y: 78, distance: 269.1
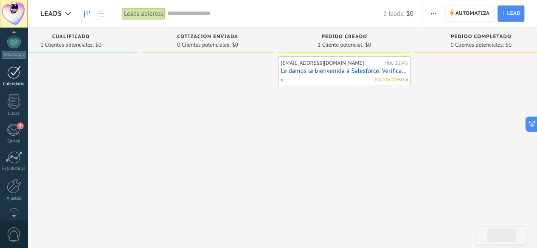
scroll to position [104, 0]
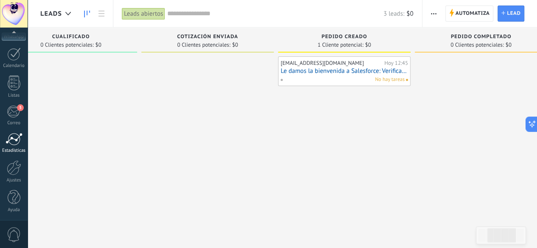
click at [14, 141] on div at bounding box center [14, 139] width 17 height 13
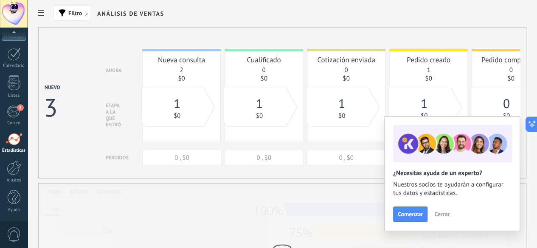
click at [441, 214] on span "Cerrar" at bounding box center [441, 214] width 15 height 6
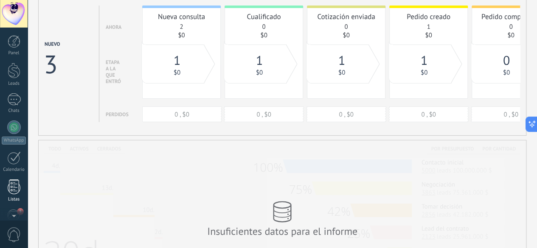
scroll to position [42, 0]
click at [16, 39] on div at bounding box center [14, 41] width 13 height 13
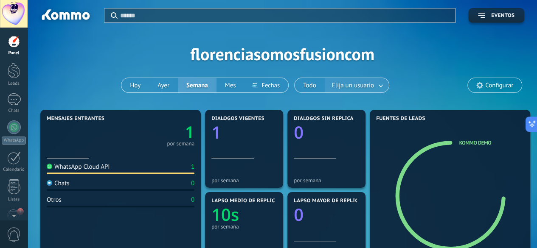
click at [354, 85] on span "Elija un usuario" at bounding box center [352, 85] width 45 height 11
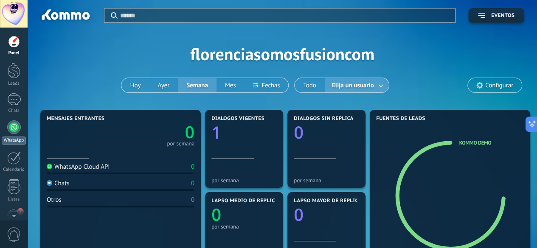
click at [15, 128] on div at bounding box center [14, 128] width 14 height 14
click at [14, 134] on link "WhatsApp" at bounding box center [14, 133] width 28 height 24
